Goal: Task Accomplishment & Management: Complete application form

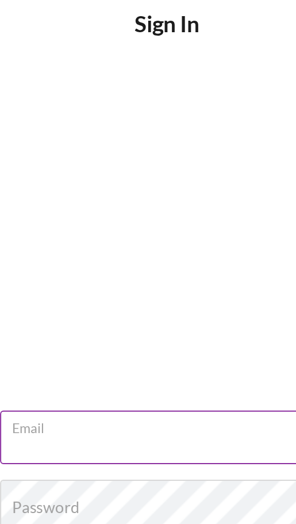
click at [127, 224] on div "Email" at bounding box center [148, 226] width 173 height 29
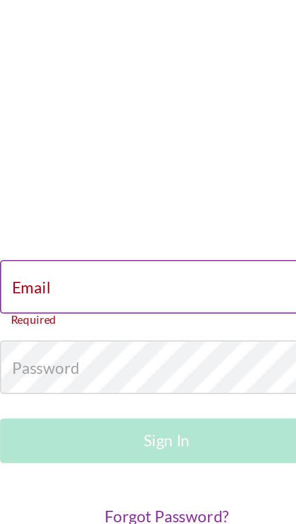
click at [135, 223] on div "Email Required" at bounding box center [148, 226] width 173 height 35
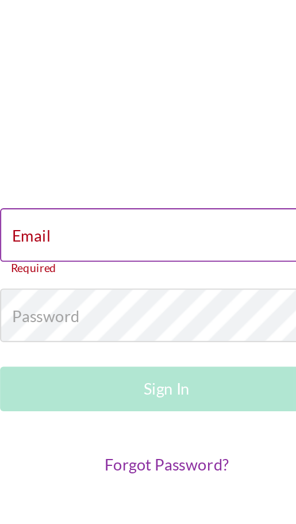
type input "harmonyr811@gmail.com"
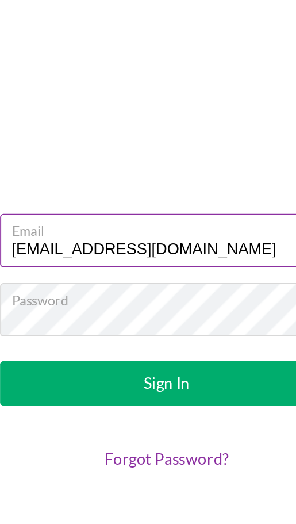
click at [62, 288] on button "Sign In" at bounding box center [148, 299] width 173 height 23
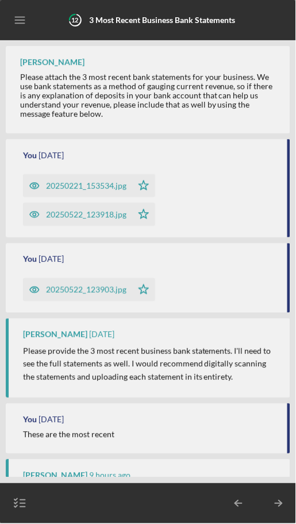
click at [180, 108] on div "Please attach the 3 most recent bank statements for your business. We use bank …" at bounding box center [149, 95] width 259 height 46
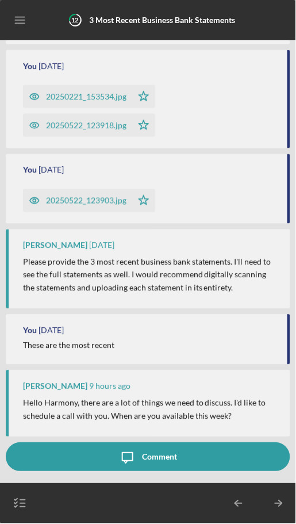
scroll to position [130, 0]
